Goal: Information Seeking & Learning: Learn about a topic

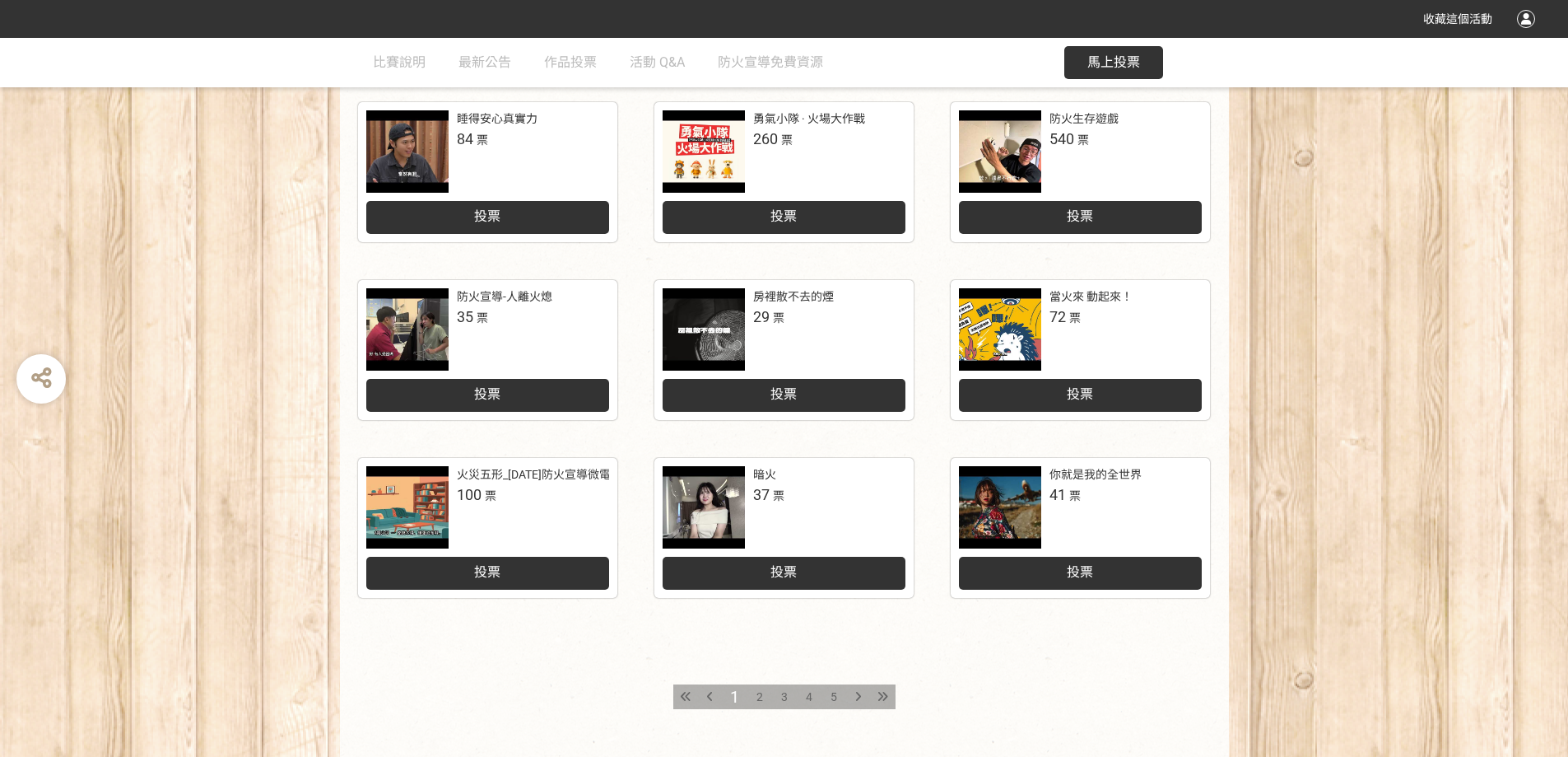
scroll to position [675, 0]
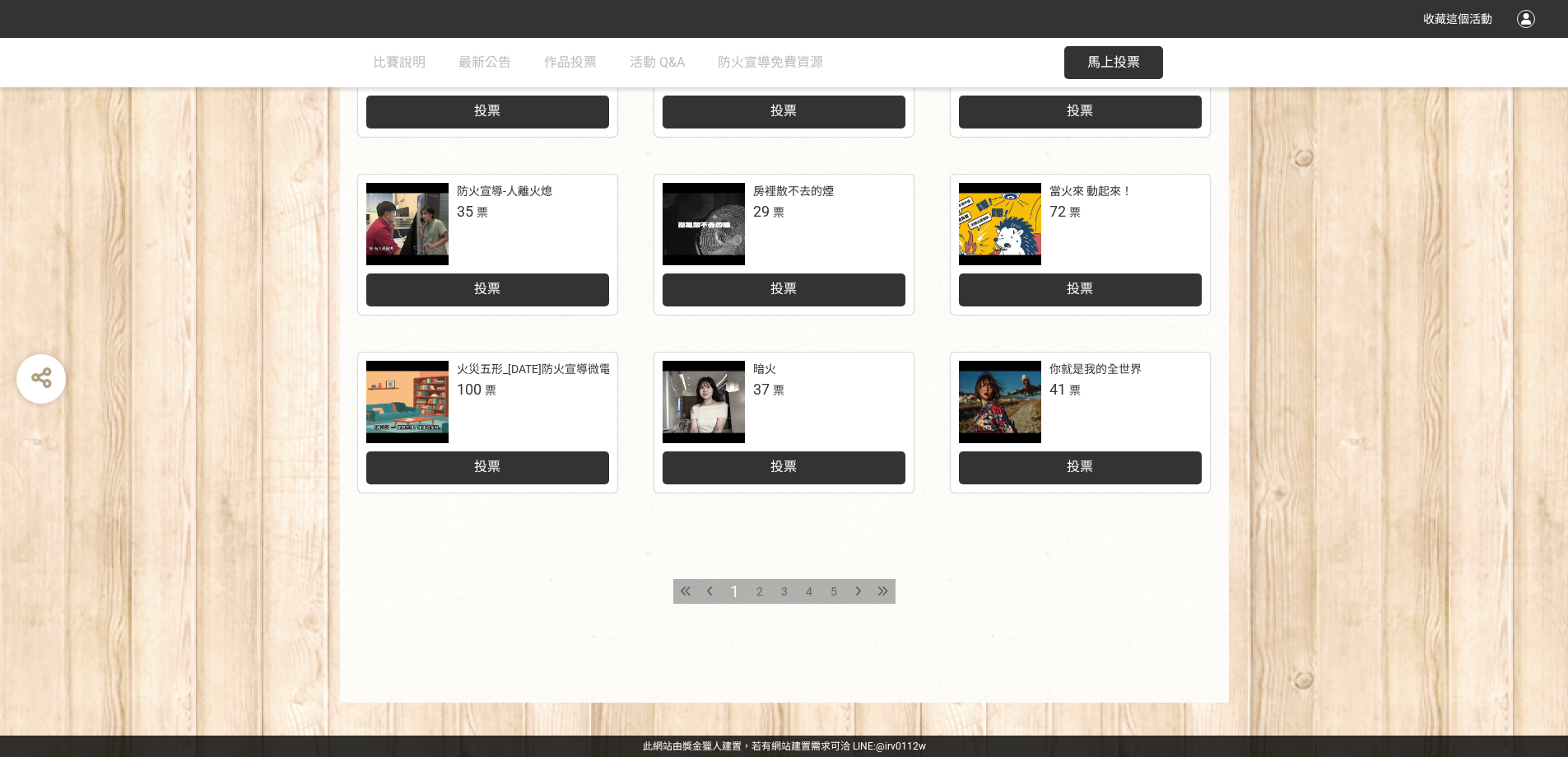
click at [835, 588] on span "5" at bounding box center [834, 591] width 6 height 13
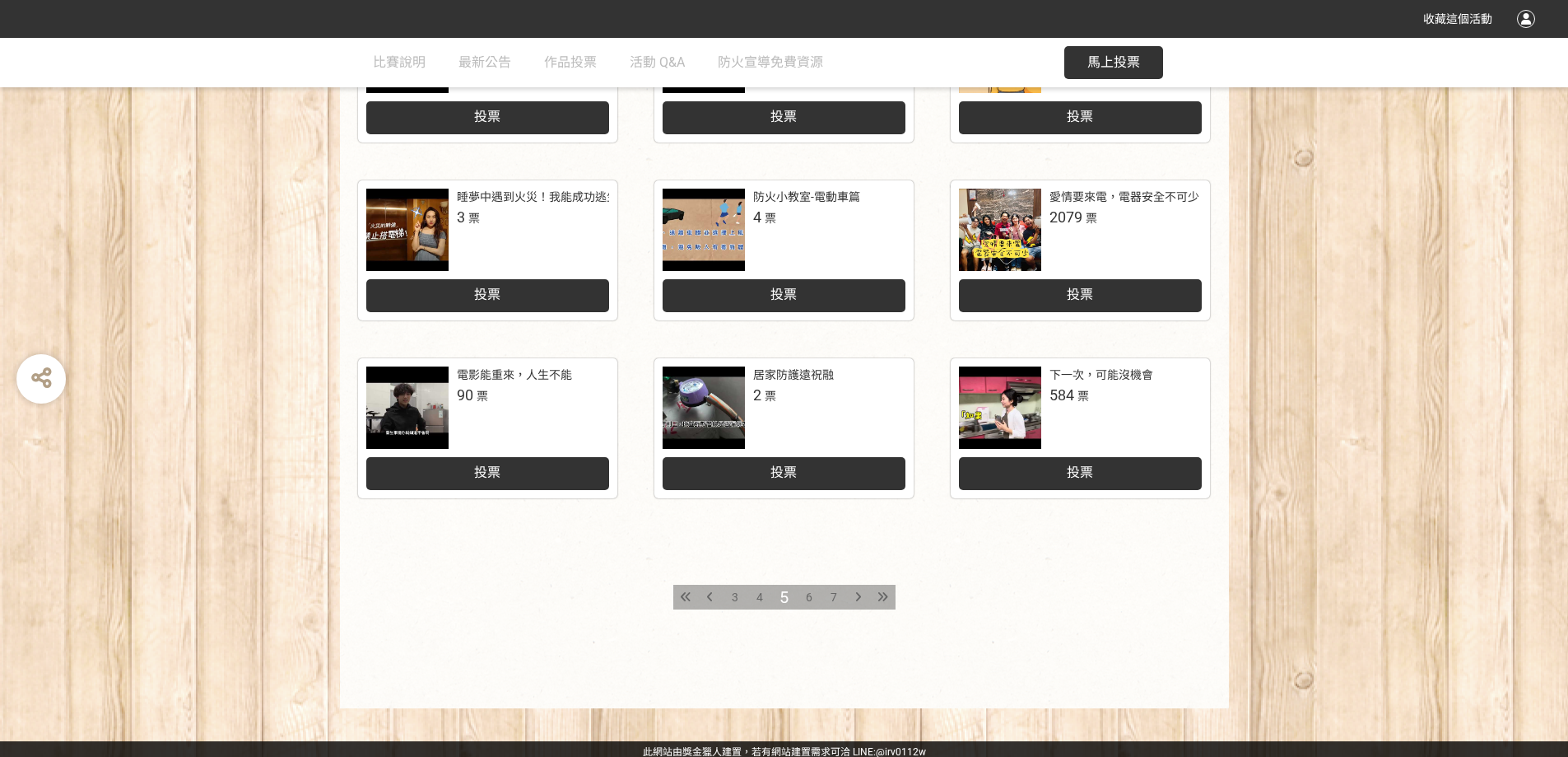
scroll to position [675, 0]
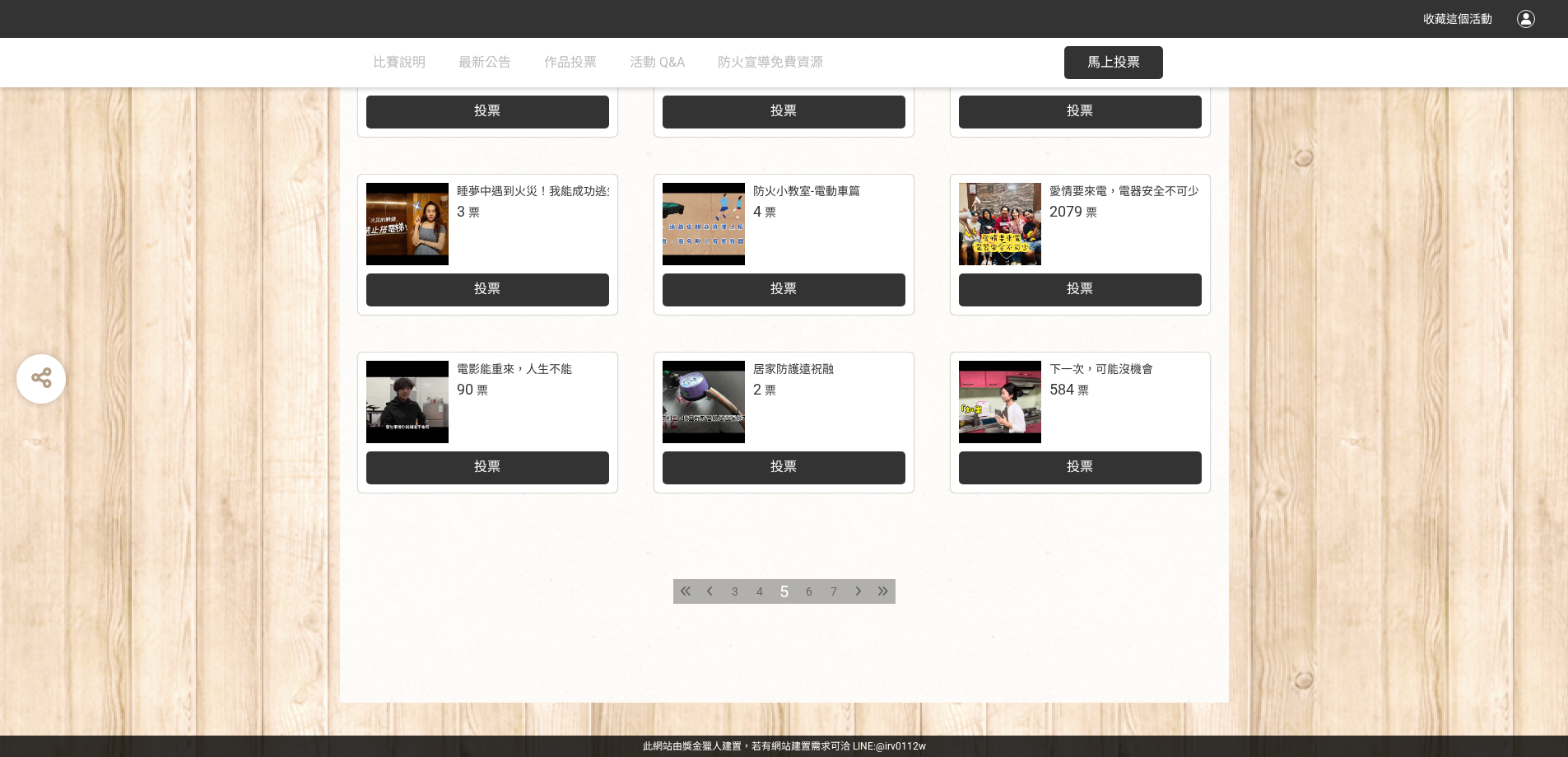
click at [757, 588] on span "4" at bounding box center [759, 591] width 6 height 13
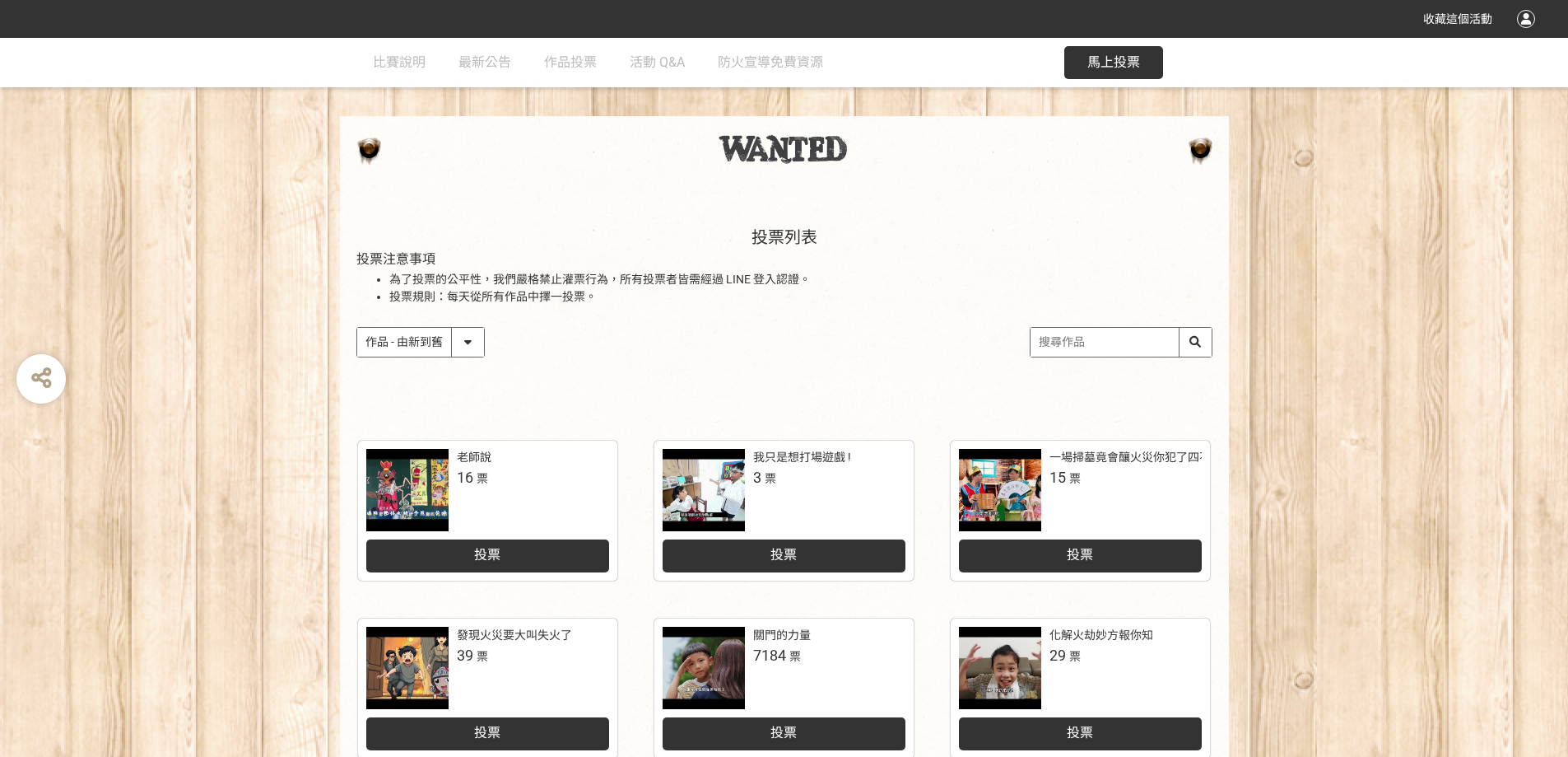
scroll to position [82, 0]
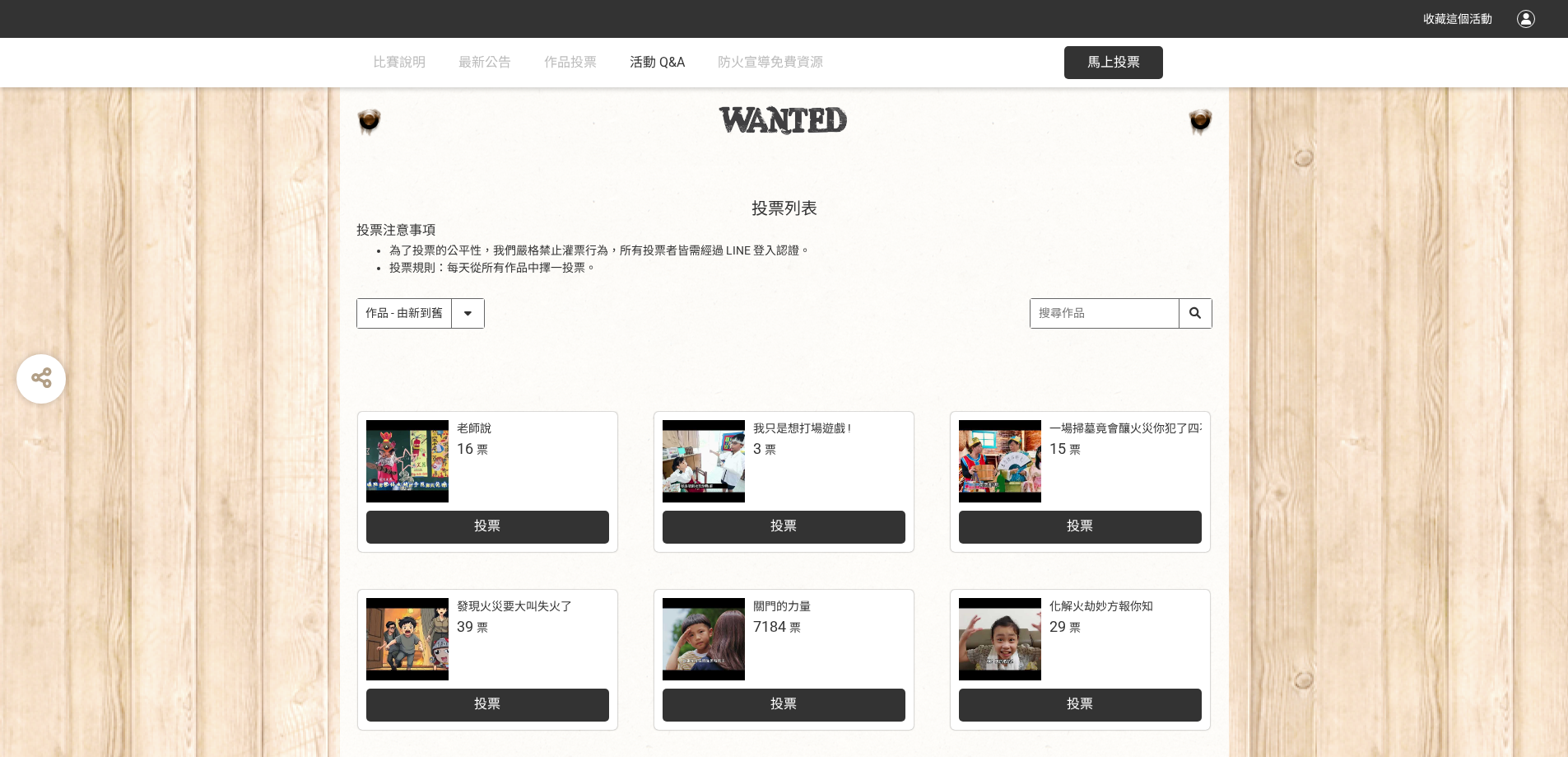
click at [662, 61] on span "活動 Q&A" at bounding box center [658, 62] width 55 height 16
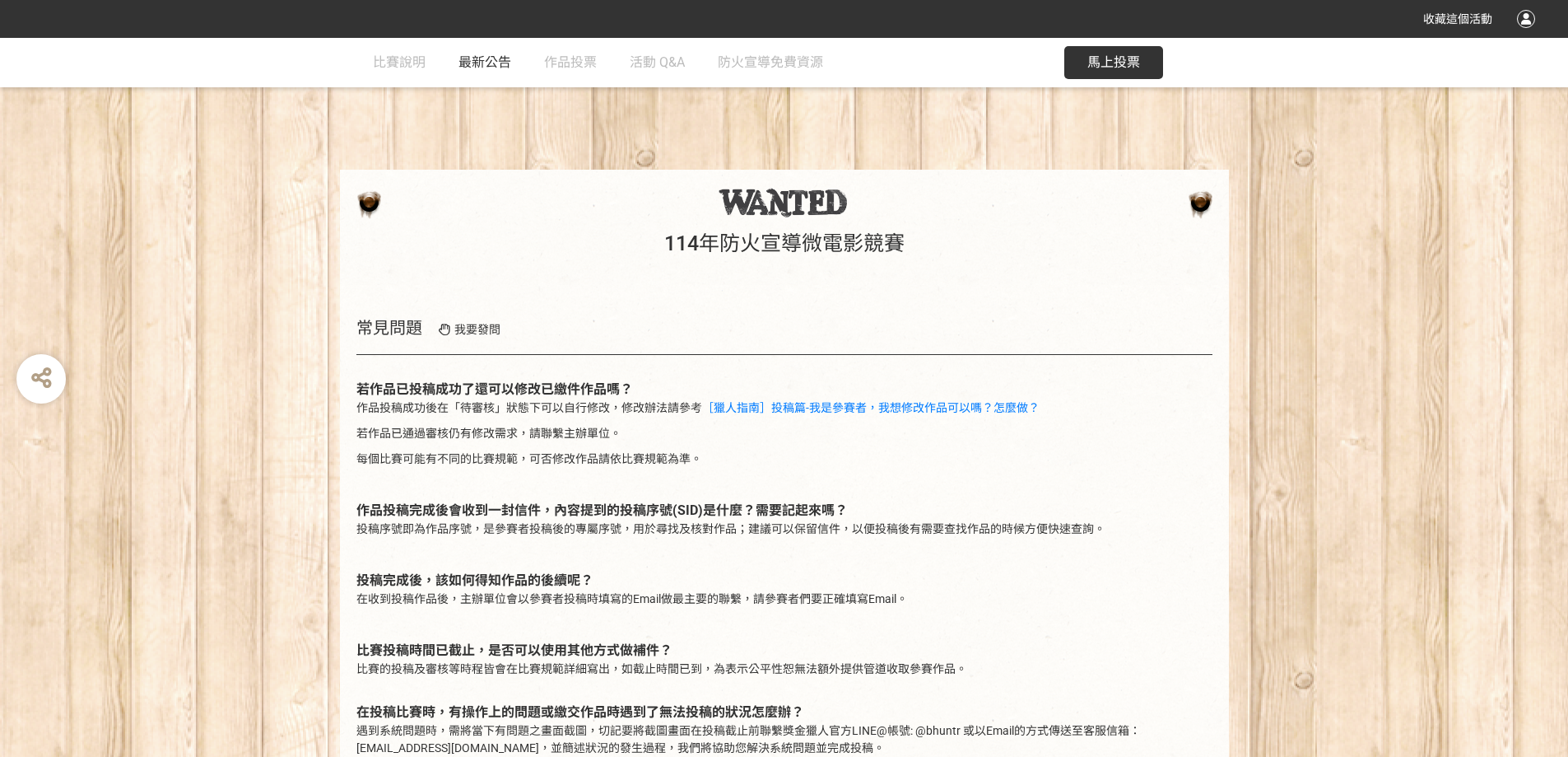
click at [478, 62] on span "最新公告" at bounding box center [485, 62] width 53 height 16
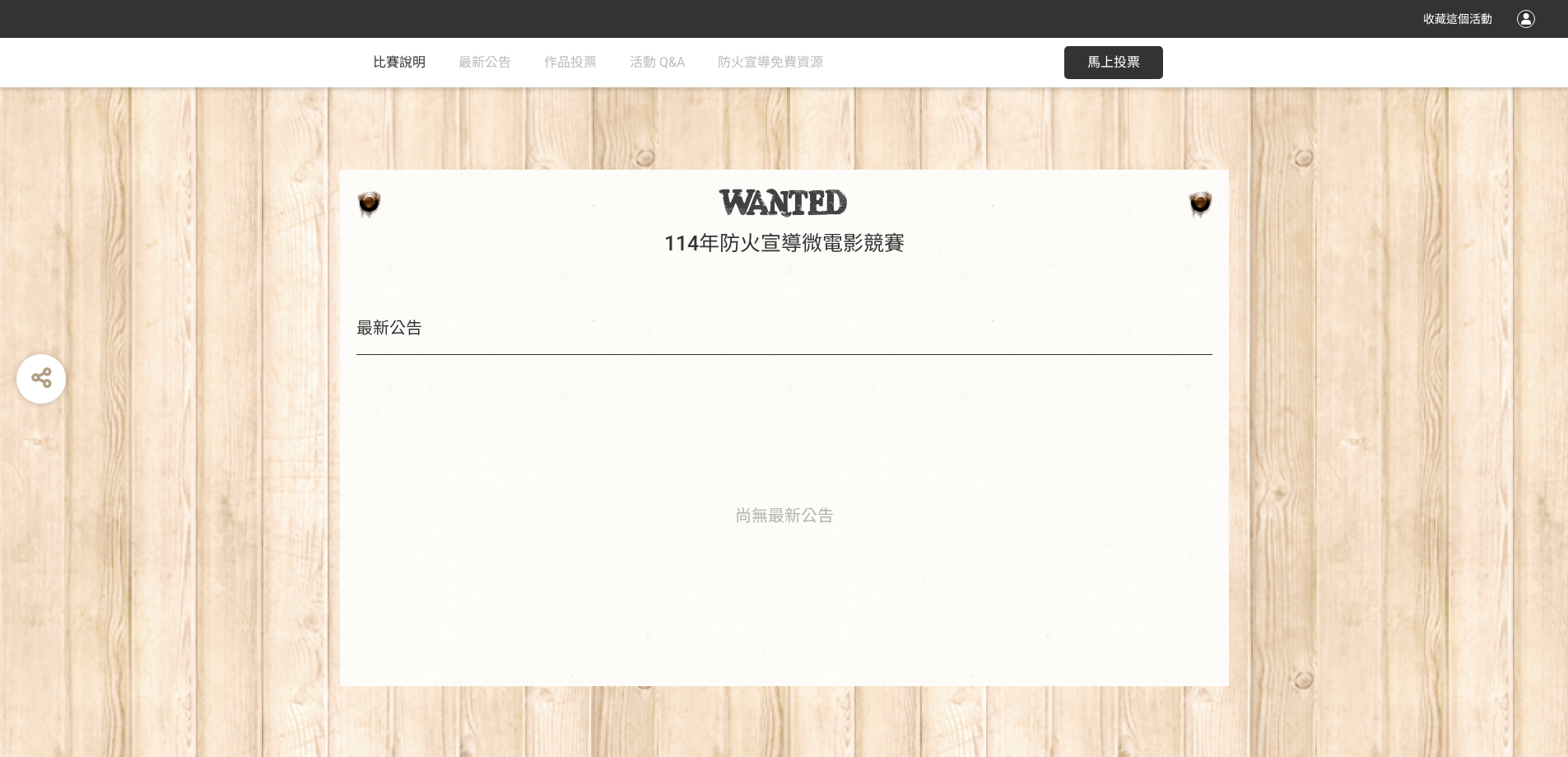
click at [410, 62] on span "比賽說明" at bounding box center [399, 62] width 53 height 16
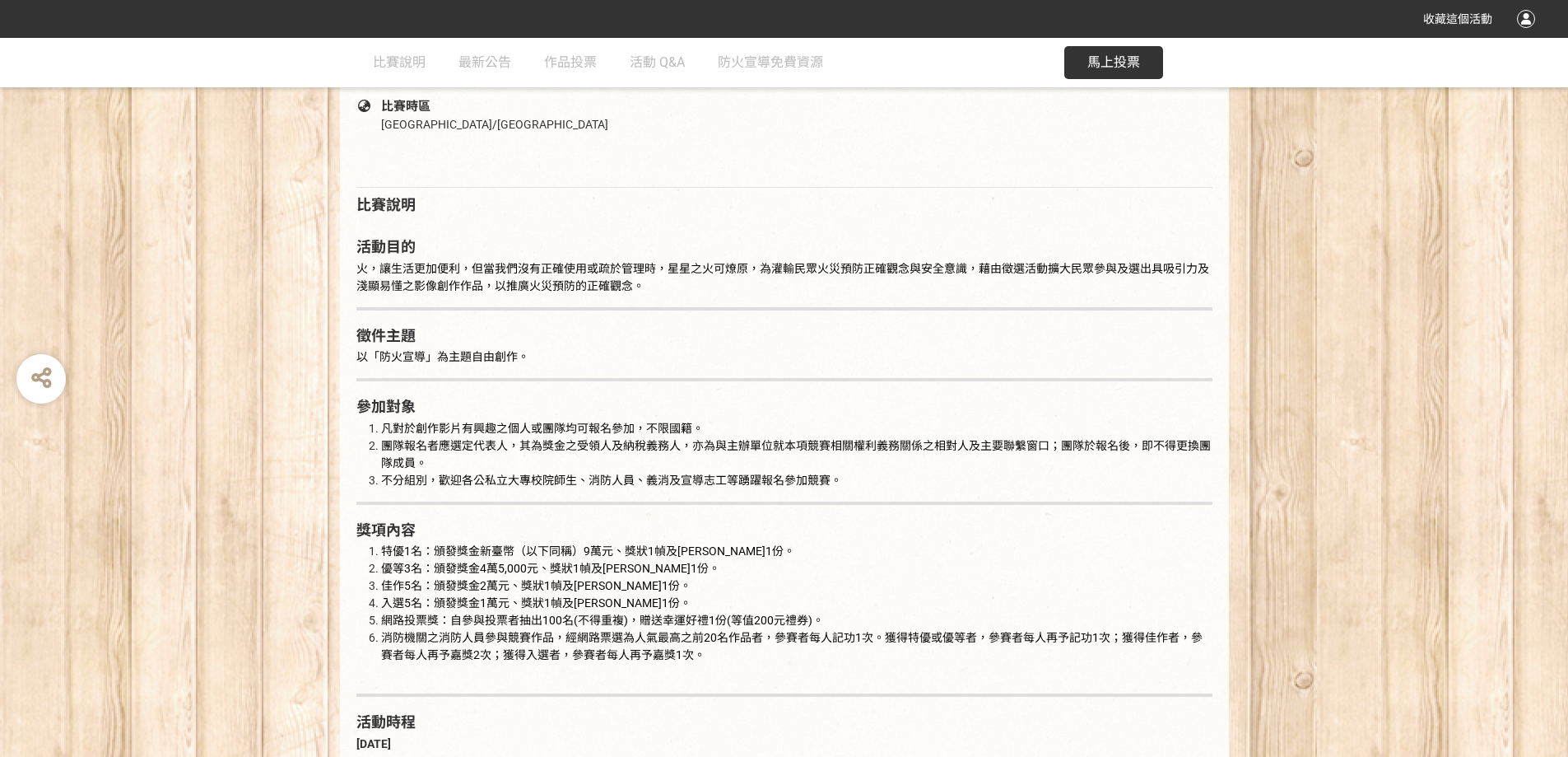
scroll to position [823, 0]
